Goal: Check status: Check status

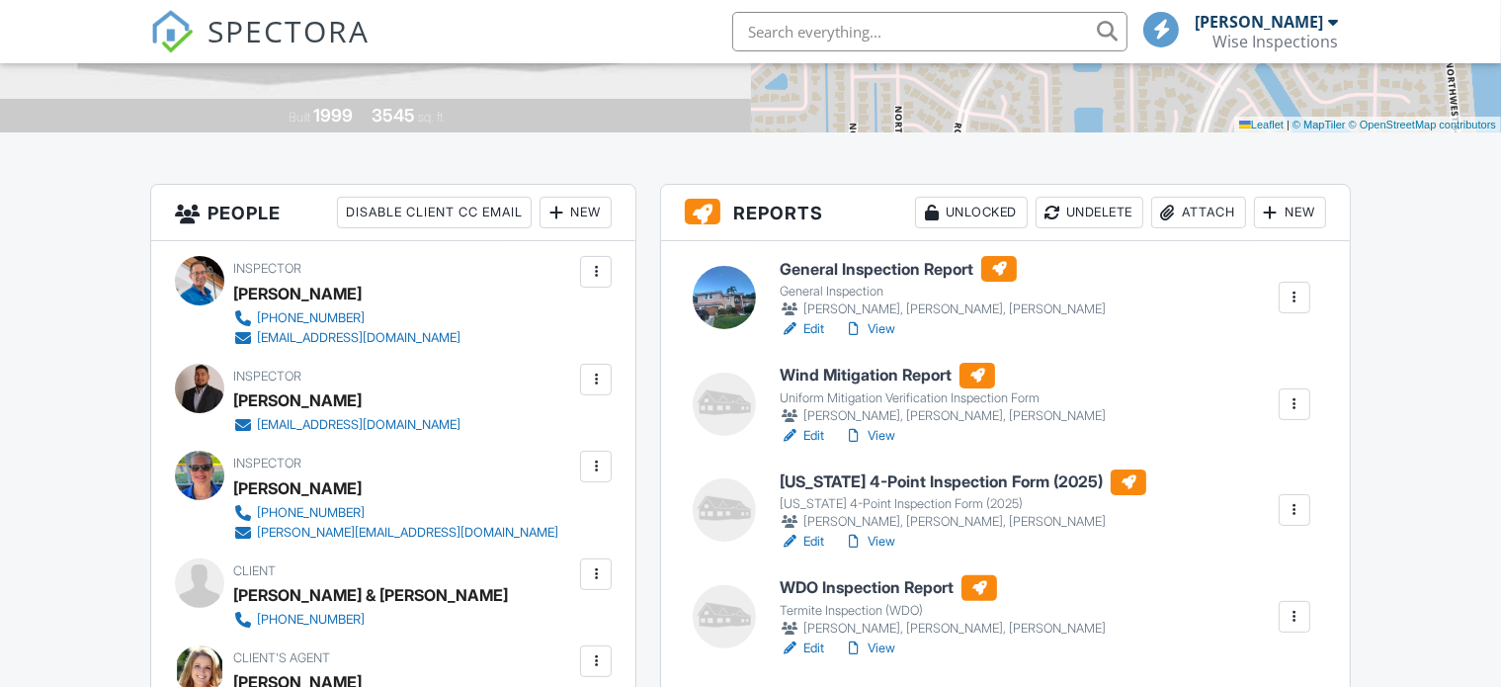
scroll to position [435, 0]
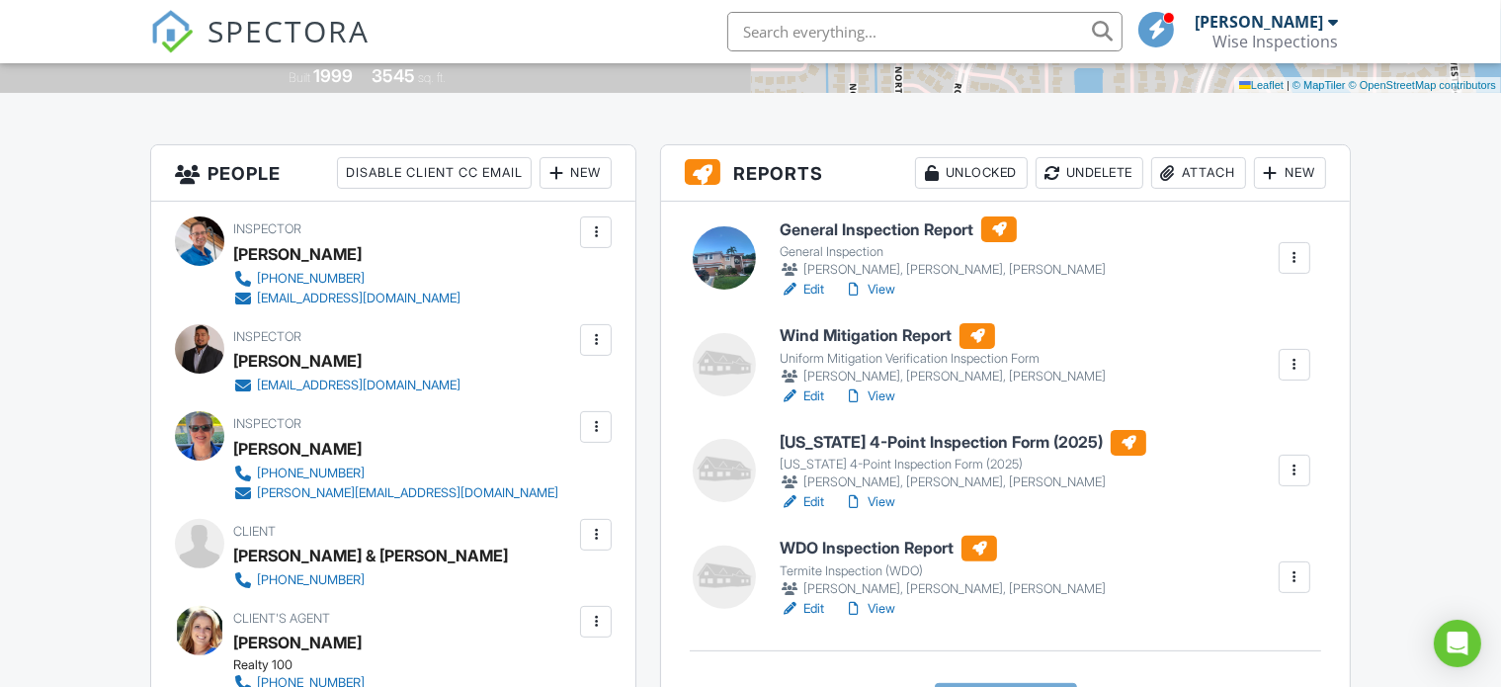
drag, startPoint x: 0, startPoint y: 0, endPoint x: 1504, endPoint y: 234, distance: 1521.7
click at [900, 503] on div "Edit View" at bounding box center [962, 502] width 367 height 20
click at [883, 502] on link "View" at bounding box center [869, 502] width 51 height 20
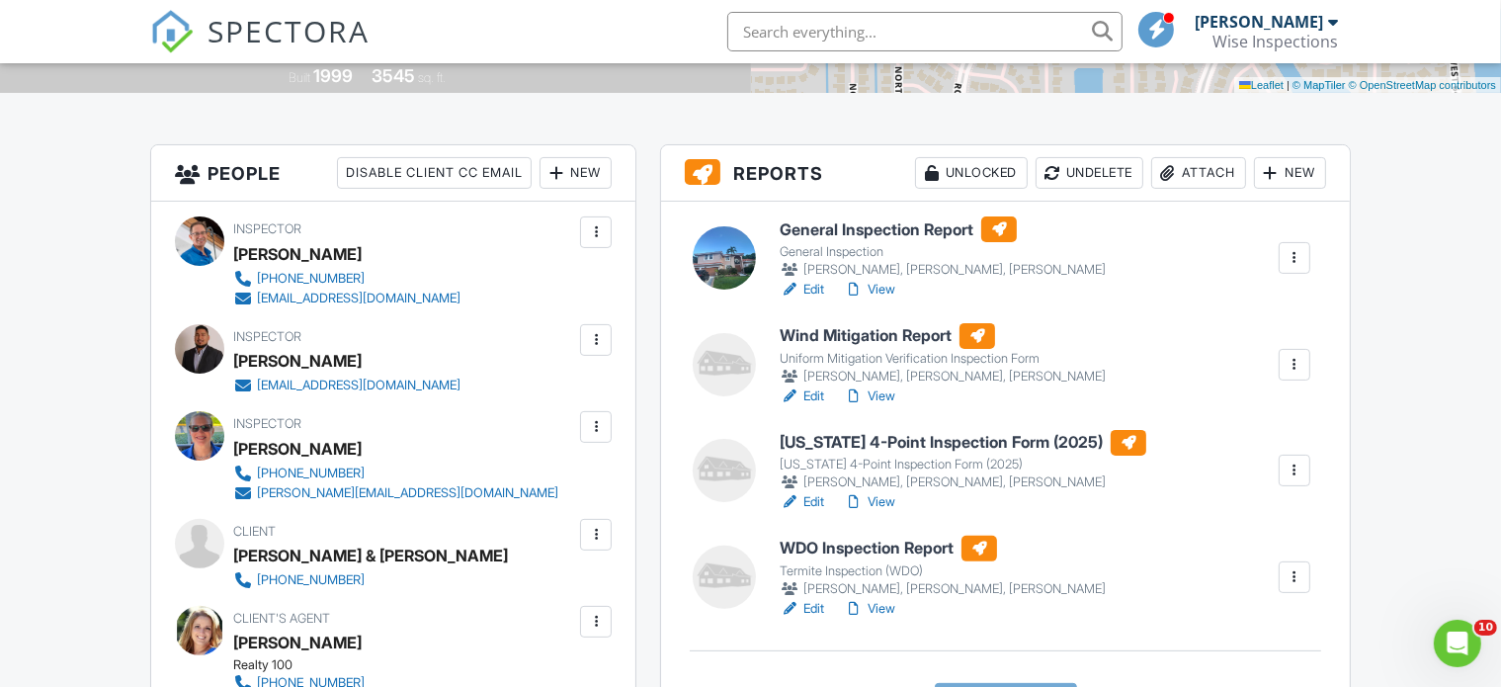
click at [883, 394] on link "View" at bounding box center [869, 396] width 51 height 20
